Goal: Information Seeking & Learning: Compare options

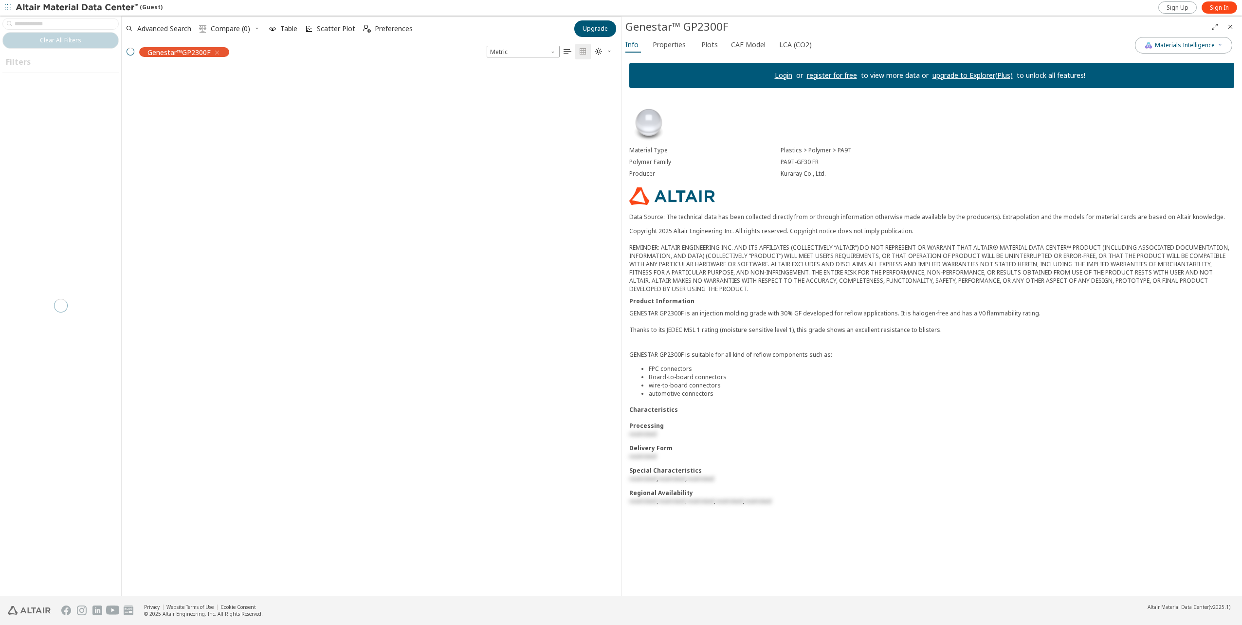
scroll to position [527, 491]
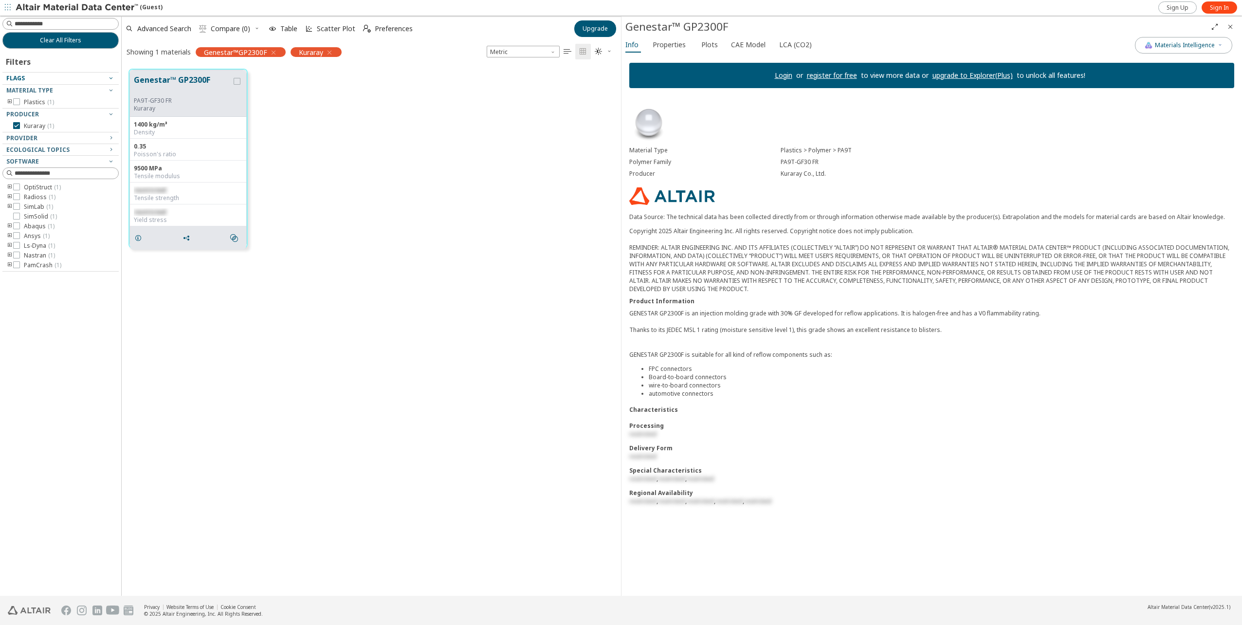
click at [110, 77] on icon "button" at bounding box center [111, 78] width 8 height 8
click at [15, 101] on icon at bounding box center [16, 101] width 7 height 7
click at [18, 125] on icon at bounding box center [16, 125] width 7 height 7
click at [9, 100] on icon "toogle group" at bounding box center [9, 102] width 7 height 8
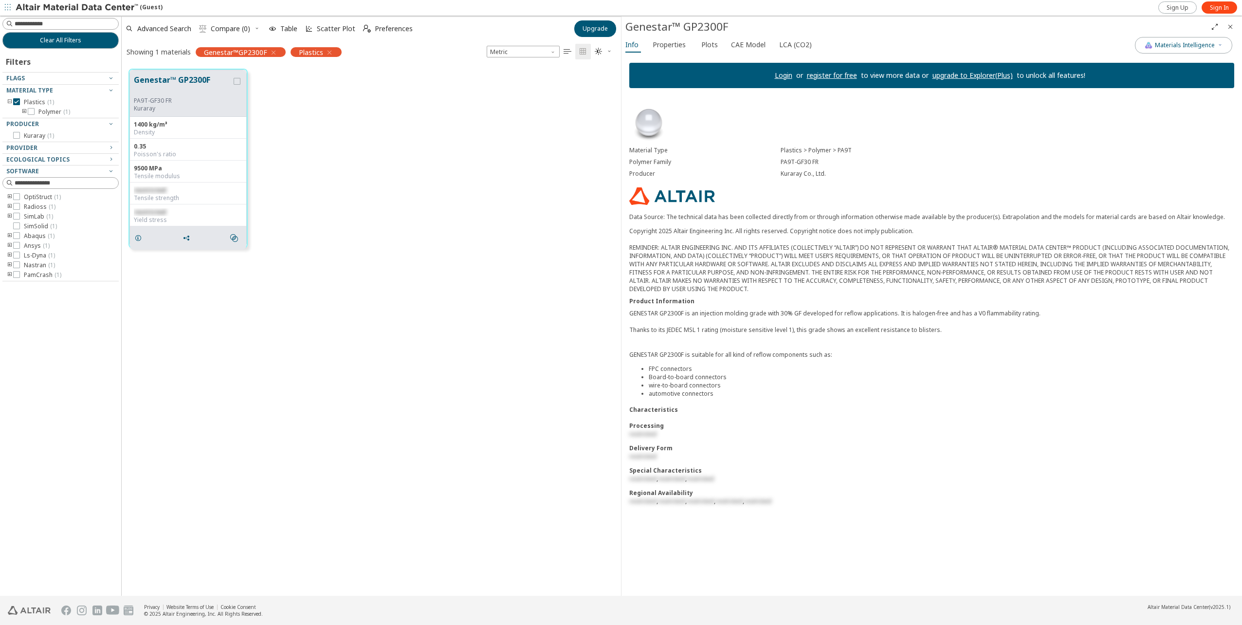
click at [9, 100] on icon "toogle group" at bounding box center [9, 102] width 7 height 8
click at [330, 52] on icon "button" at bounding box center [330, 53] width 8 height 8
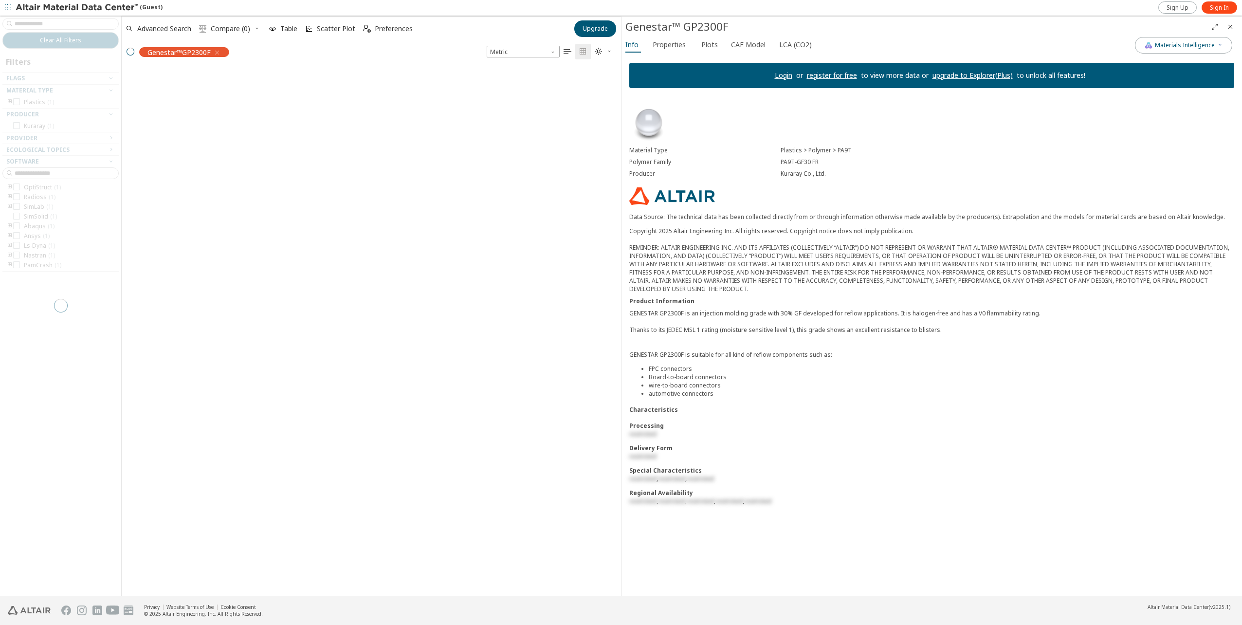
click at [217, 51] on div "Genestar™GP2300F" at bounding box center [184, 52] width 90 height 10
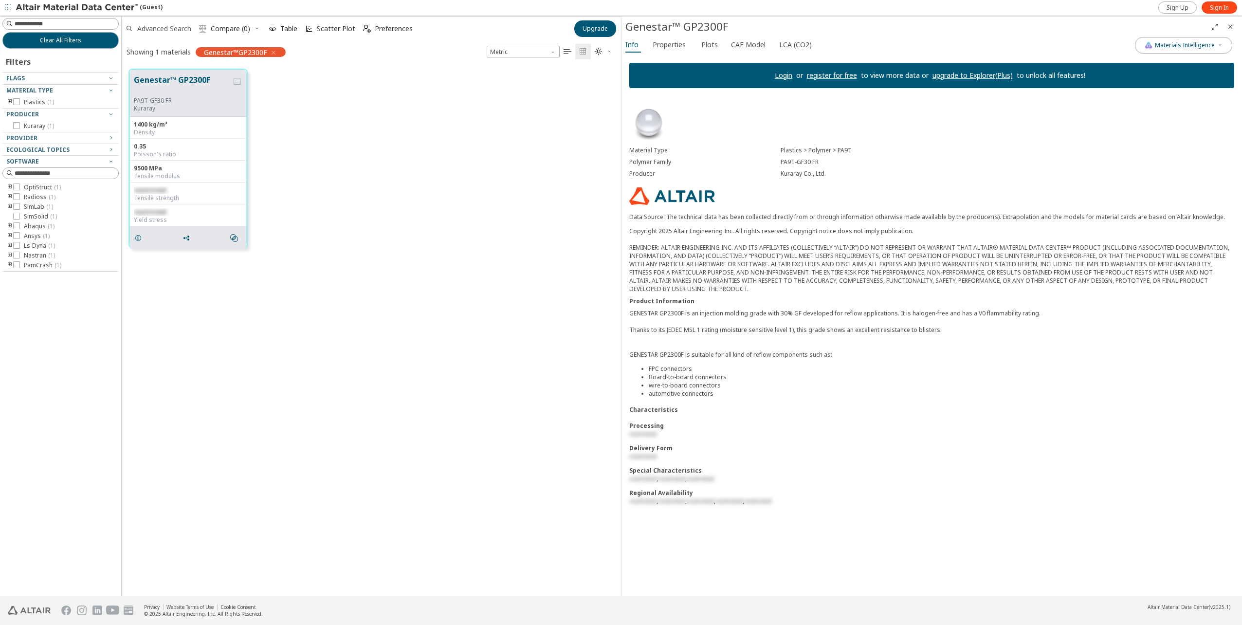
click at [174, 29] on span "Advanced Search" at bounding box center [164, 28] width 54 height 7
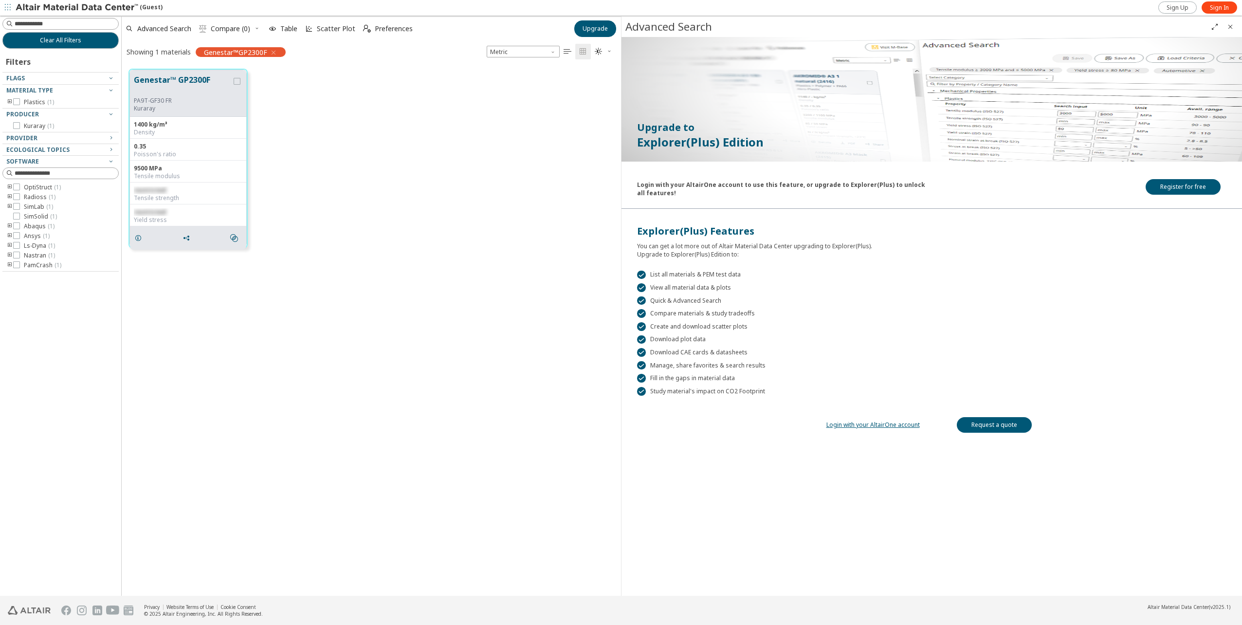
click at [892, 422] on link "Login with your AltairOne account" at bounding box center [872, 424] width 93 height 8
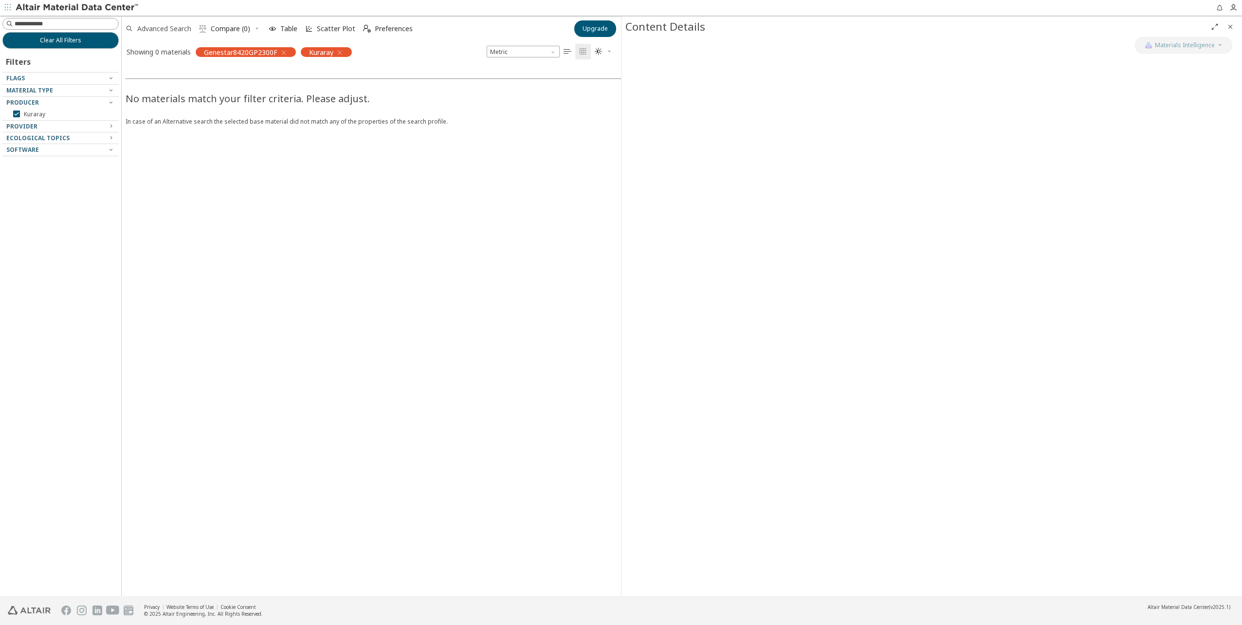
click at [176, 28] on span "Advanced Search" at bounding box center [164, 28] width 54 height 7
click at [339, 50] on icon "button" at bounding box center [340, 53] width 8 height 8
click at [285, 51] on icon "button" at bounding box center [284, 53] width 8 height 8
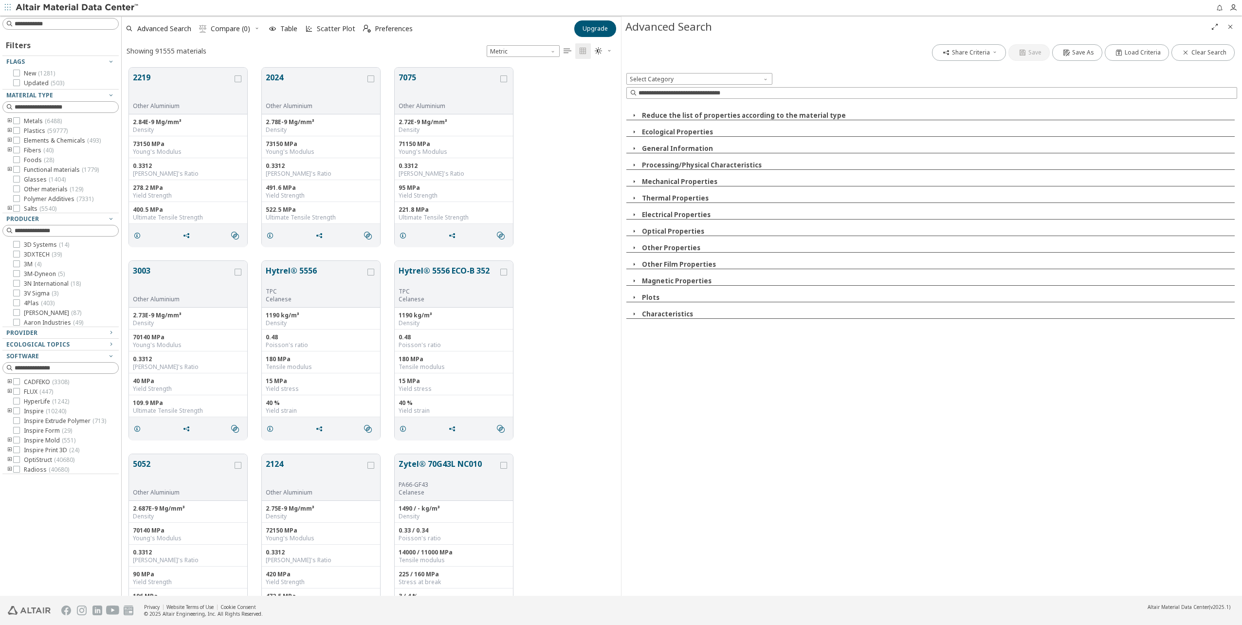
scroll to position [528, 491]
click at [16, 130] on icon at bounding box center [16, 130] width 7 height 7
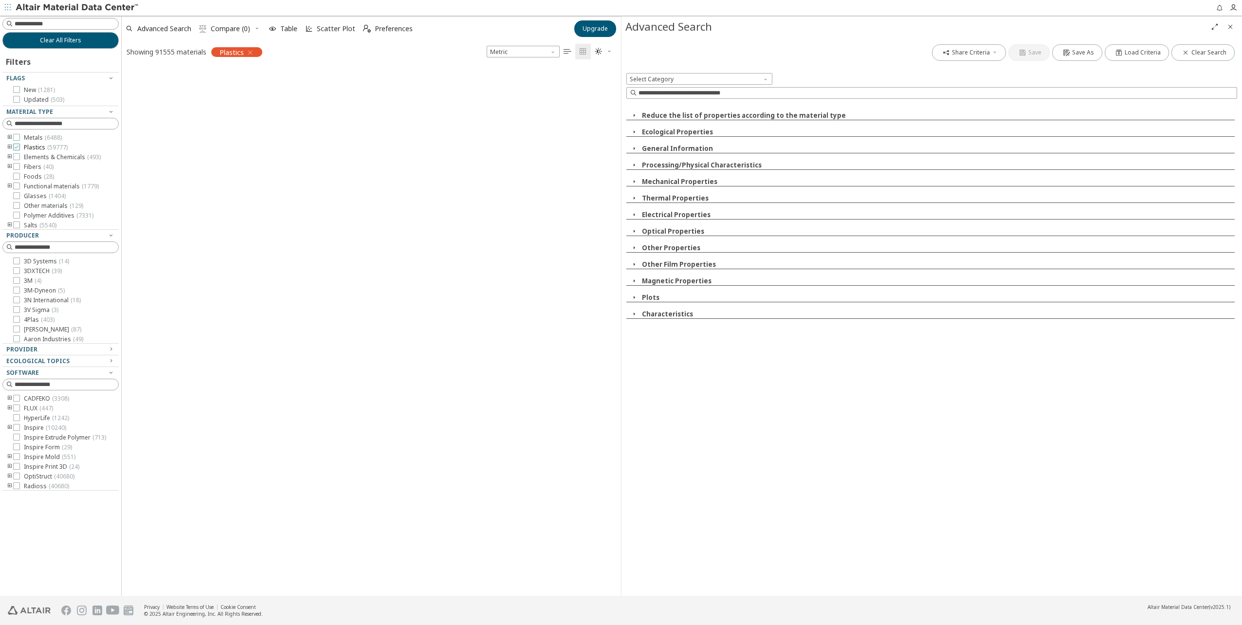
scroll to position [8, 8]
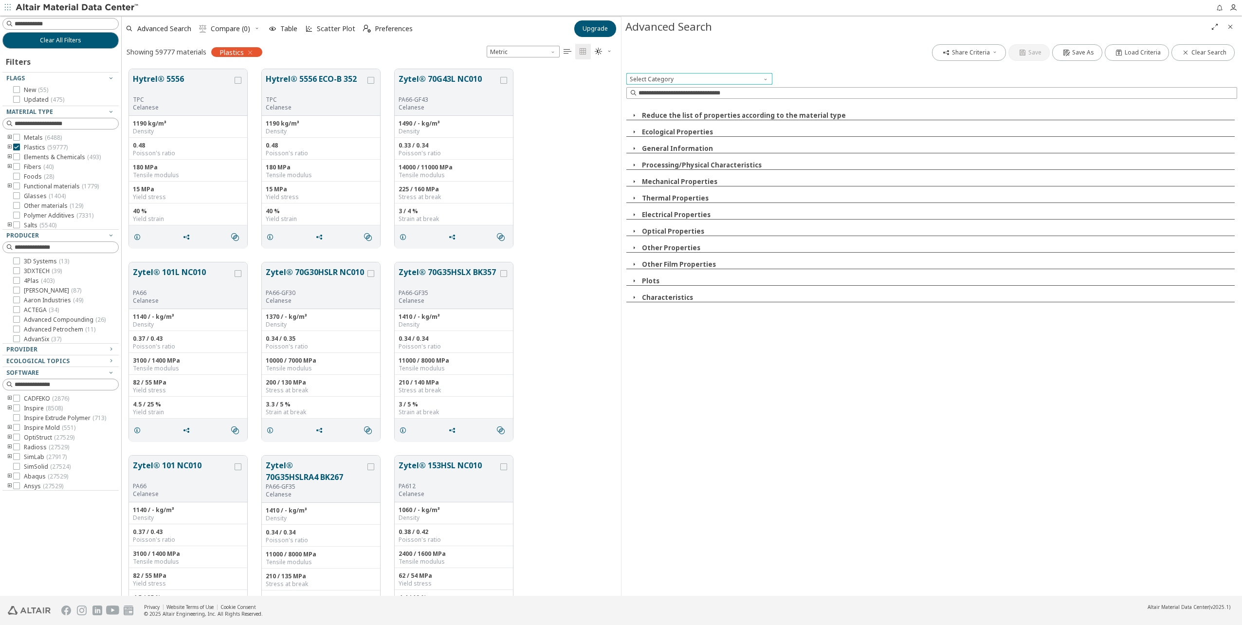
click at [765, 77] on span at bounding box center [767, 77] width 8 height 8
click at [652, 136] on span "Mechanical Properties" at bounding box center [665, 136] width 50 height 7
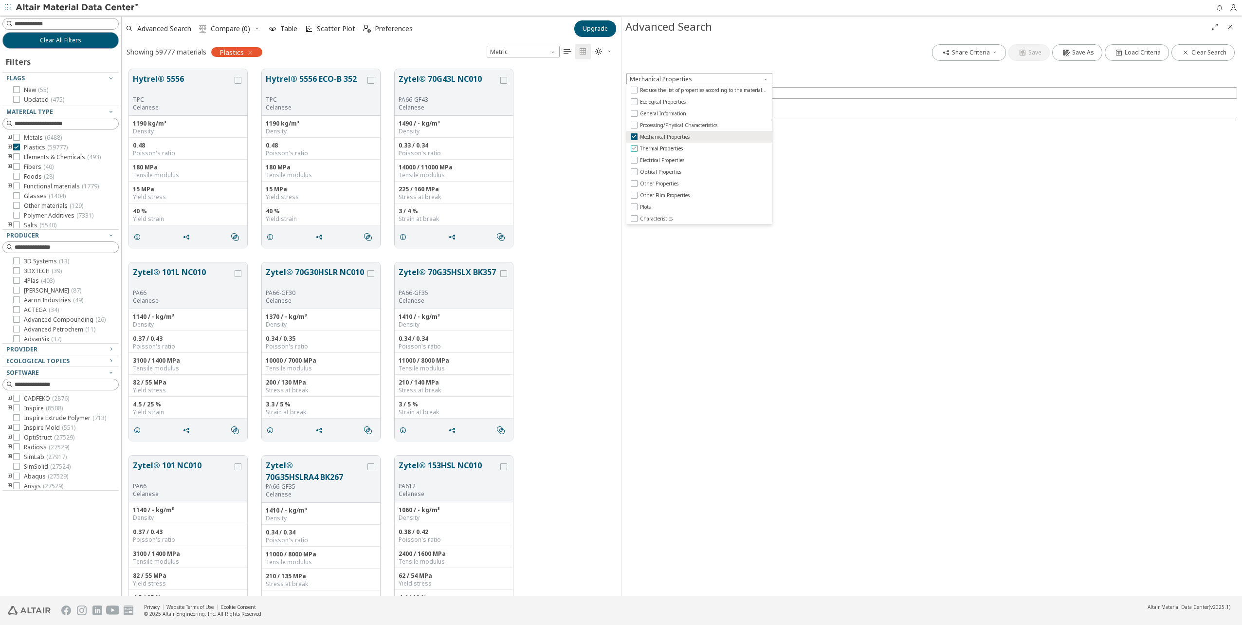
click at [654, 148] on span "Thermal Properties" at bounding box center [661, 148] width 43 height 7
click at [661, 182] on span "Other Properties" at bounding box center [659, 183] width 38 height 7
click at [82, 123] on input at bounding box center [67, 124] width 104 height 10
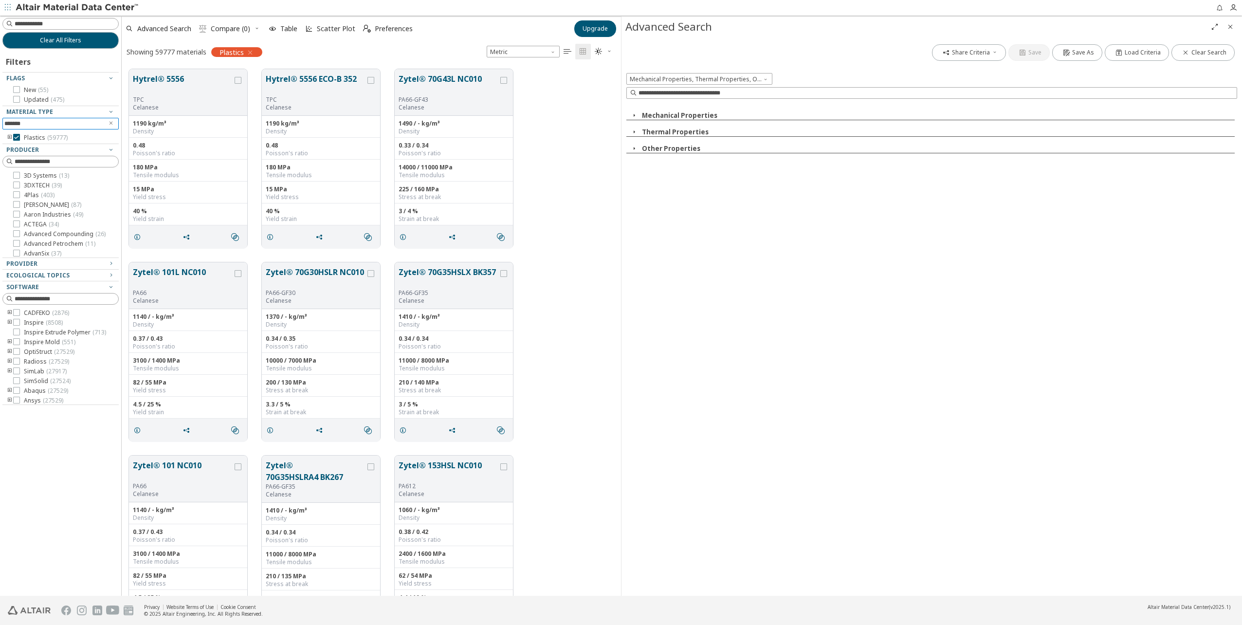
type input "*******"
click at [110, 285] on icon "button" at bounding box center [111, 287] width 8 height 8
click at [86, 123] on input "*******" at bounding box center [59, 124] width 88 height 10
click at [62, 24] on input at bounding box center [67, 24] width 104 height 10
type input "*******"
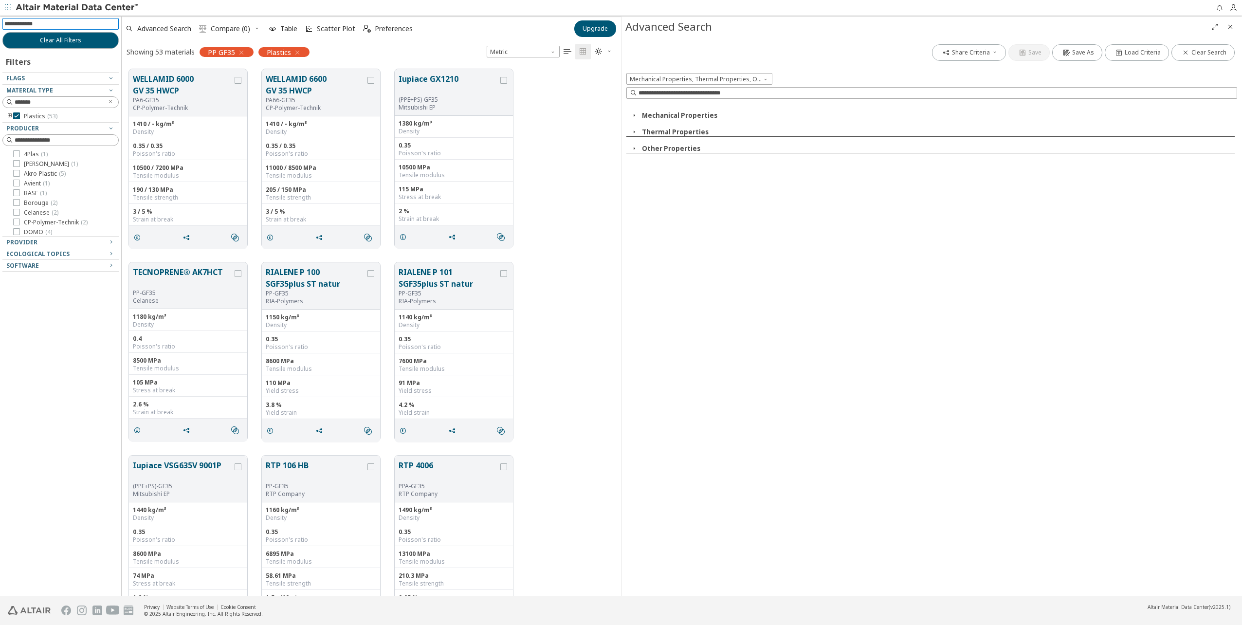
click at [635, 114] on icon "button" at bounding box center [634, 115] width 8 height 8
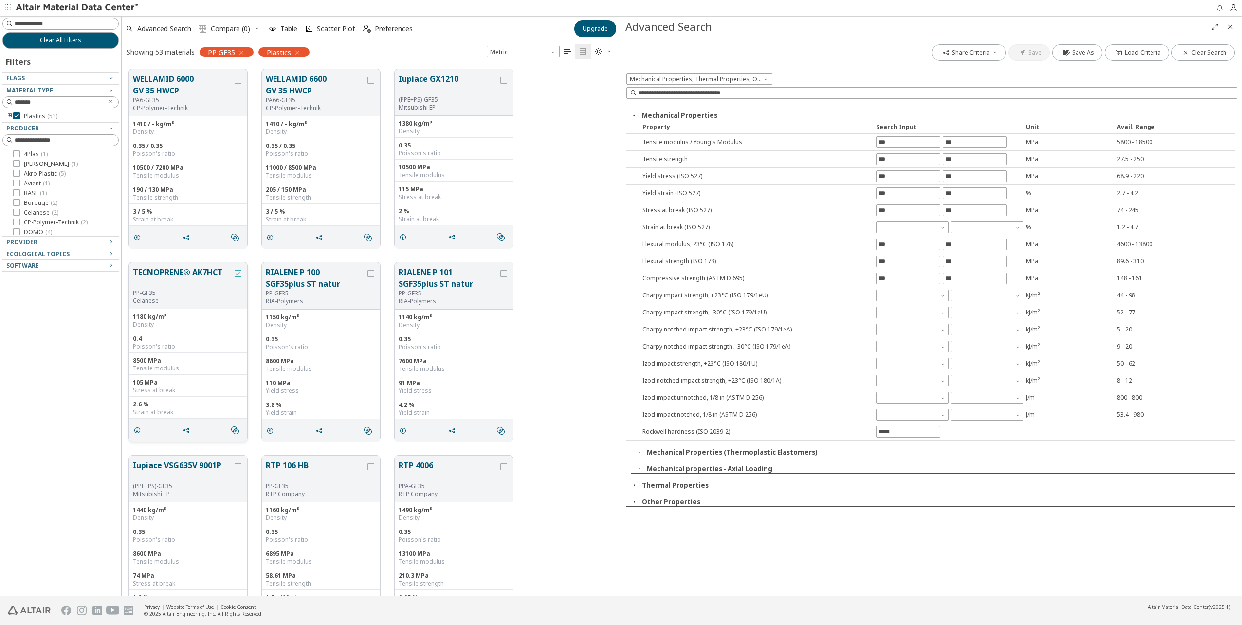
click at [238, 272] on icon "grid" at bounding box center [238, 273] width 7 height 7
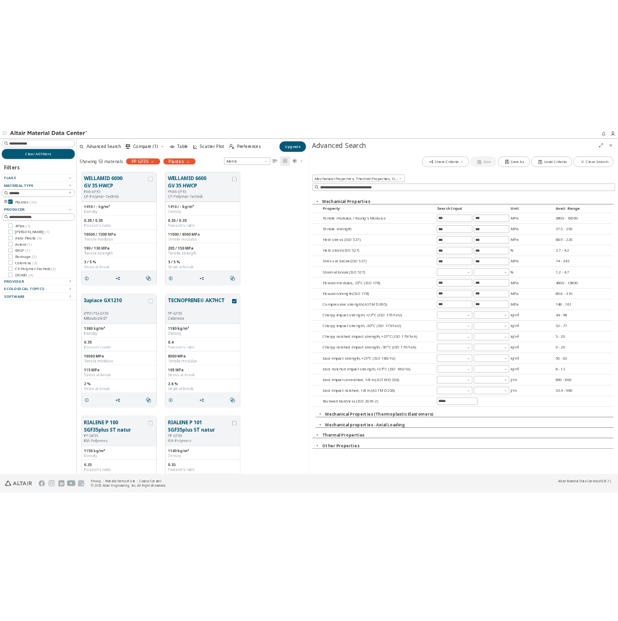
scroll to position [8, 8]
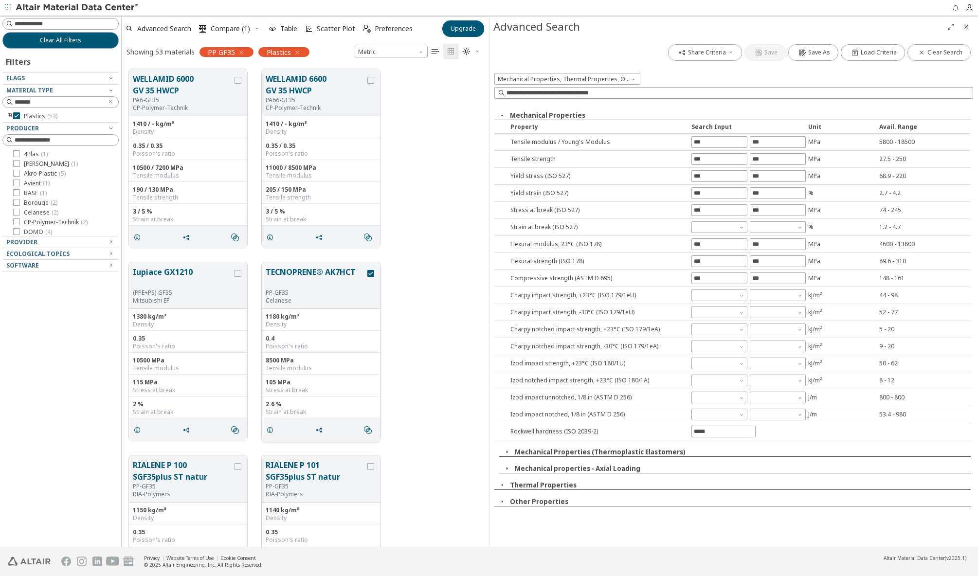
click at [345, 272] on button "TECNOPRENE® AK7HCT" at bounding box center [316, 277] width 100 height 23
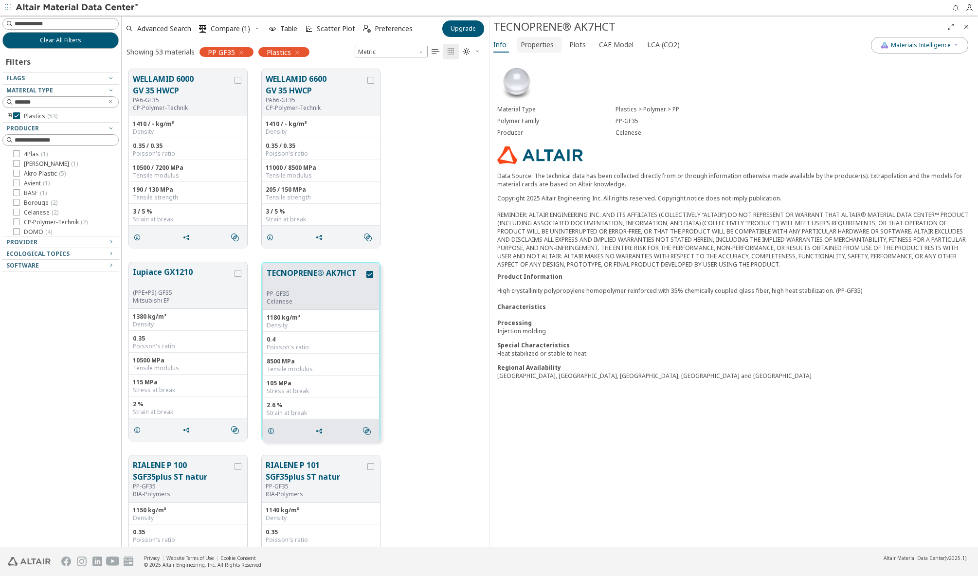
click at [537, 44] on span "Properties" at bounding box center [537, 45] width 33 height 16
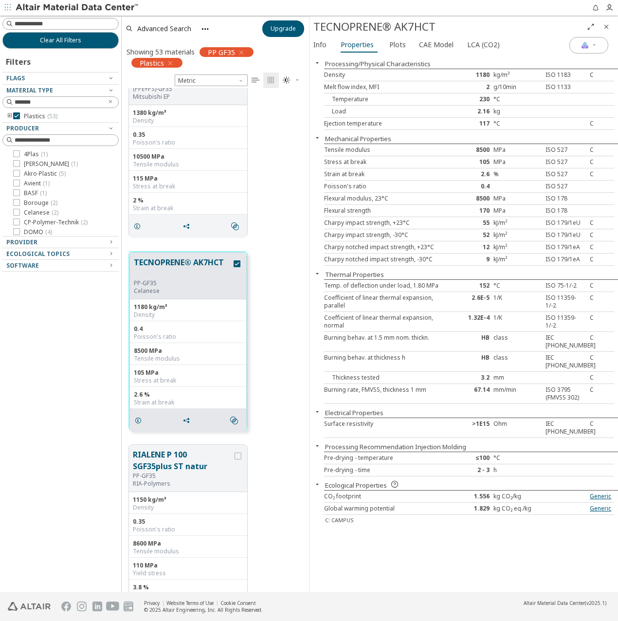
scroll to position [438, 0]
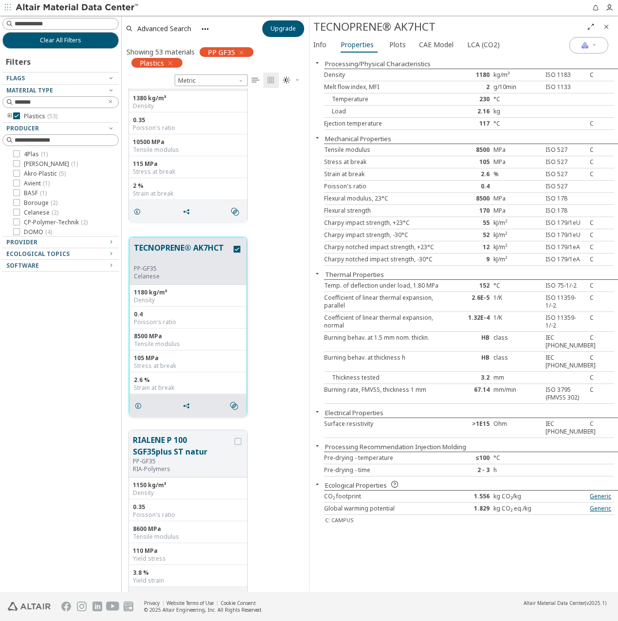
click at [212, 348] on div "8500 MPa Tensile modulus" at bounding box center [188, 339] width 116 height 22
click at [208, 249] on button "TECNOPRENE® AK7HCT" at bounding box center [183, 253] width 98 height 23
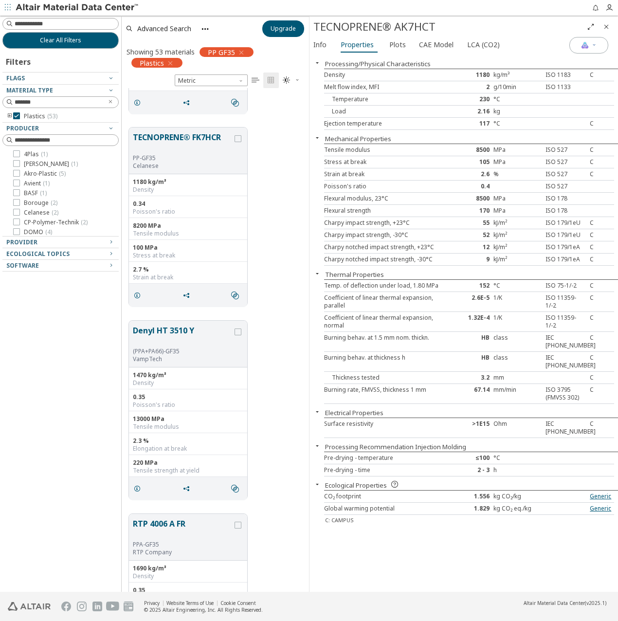
scroll to position [3066, 0]
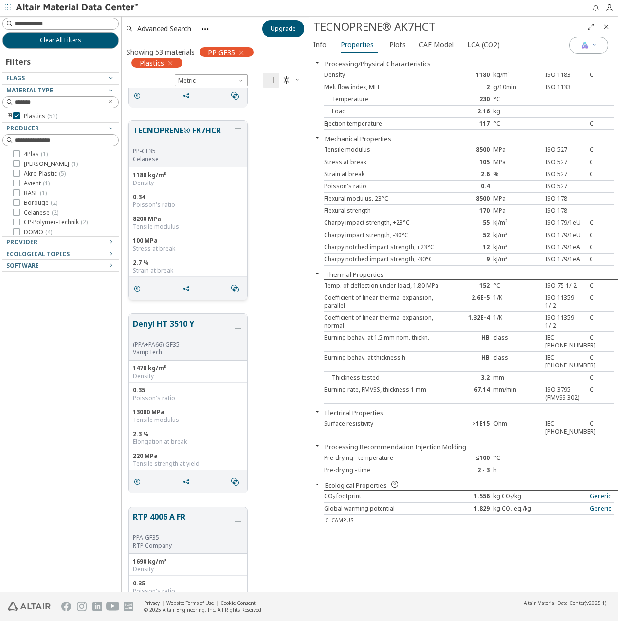
click at [211, 246] on div "Stress at break" at bounding box center [188, 249] width 110 height 8
click at [180, 129] on button "TECNOPRENE® FK7HCR" at bounding box center [183, 136] width 100 height 23
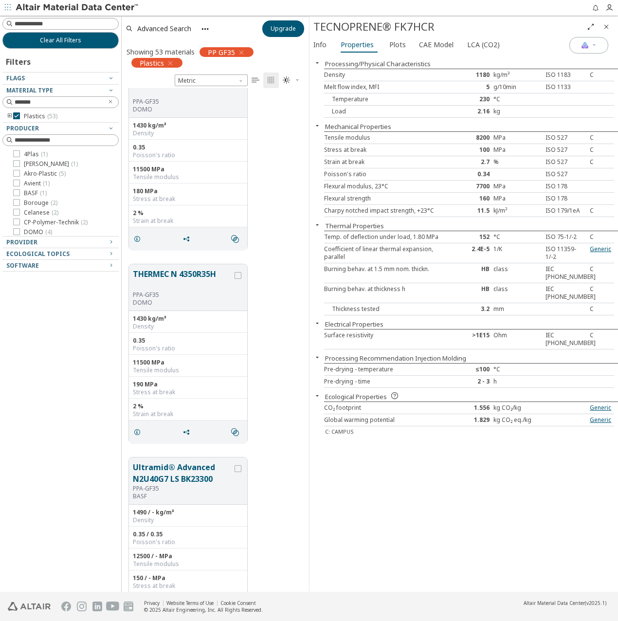
scroll to position [9735, 0]
